Goal: Information Seeking & Learning: Understand process/instructions

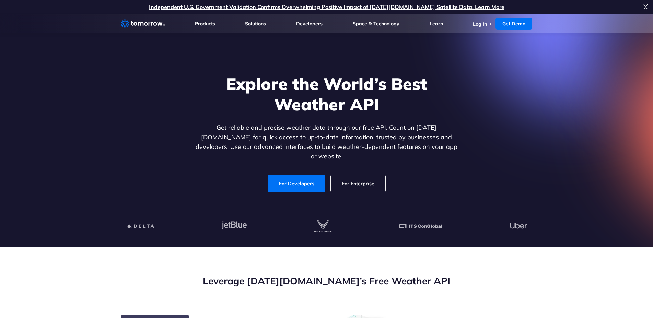
scroll to position [70, 0]
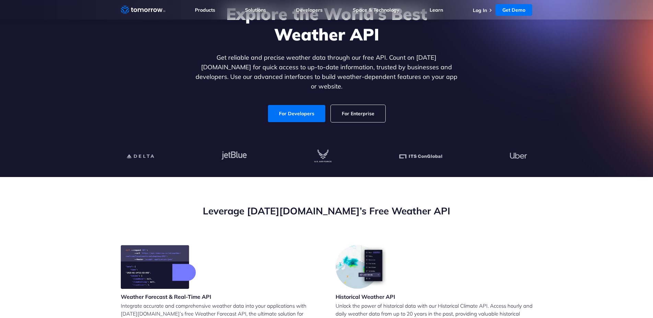
click at [305, 105] on link "For Developers" at bounding box center [295, 113] width 57 height 17
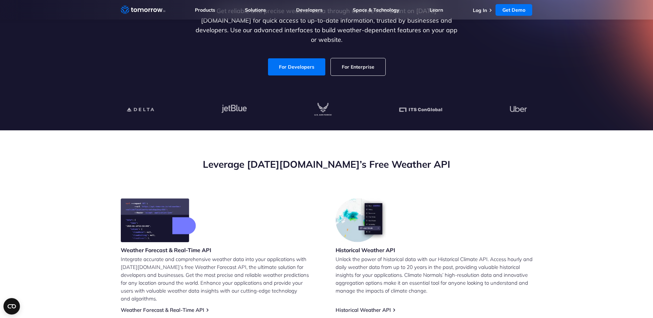
scroll to position [280, 0]
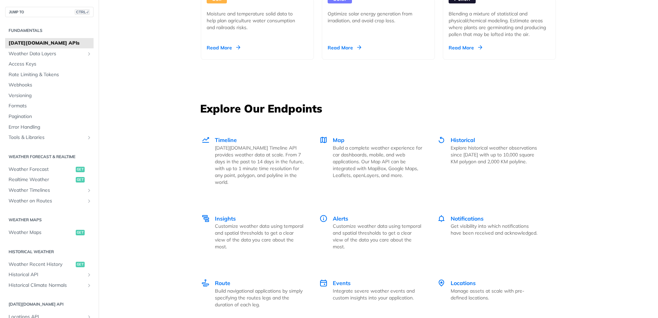
scroll to position [864, 0]
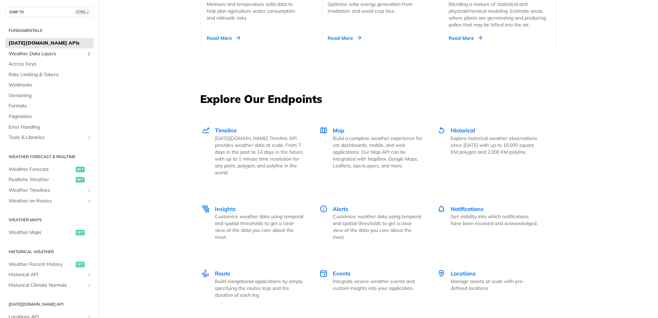
click at [86, 53] on icon "Show subpages for Weather Data Layers" at bounding box center [88, 53] width 5 height 5
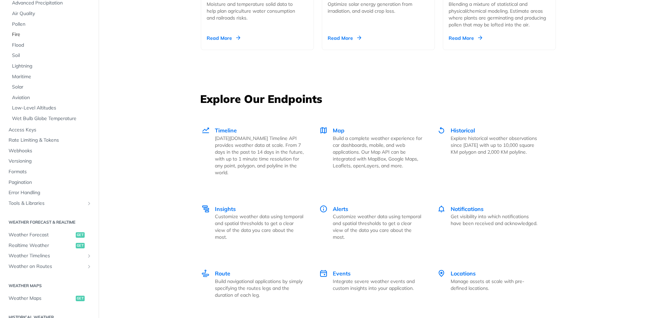
scroll to position [123, 0]
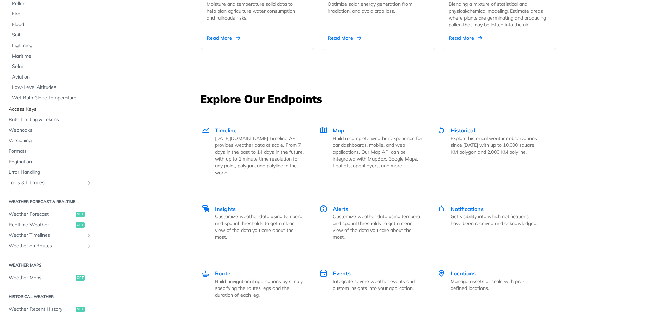
click at [29, 107] on span "Access Keys" at bounding box center [50, 109] width 83 height 7
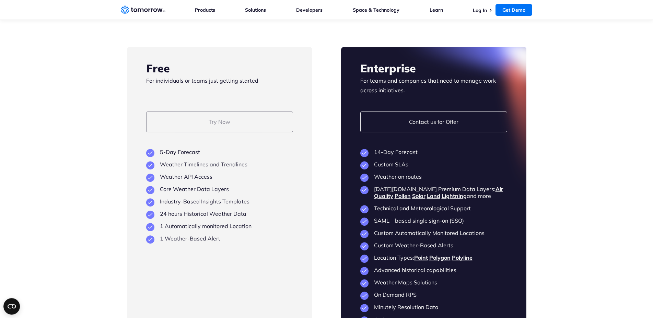
scroll to position [1469, 0]
